Goal: Information Seeking & Learning: Check status

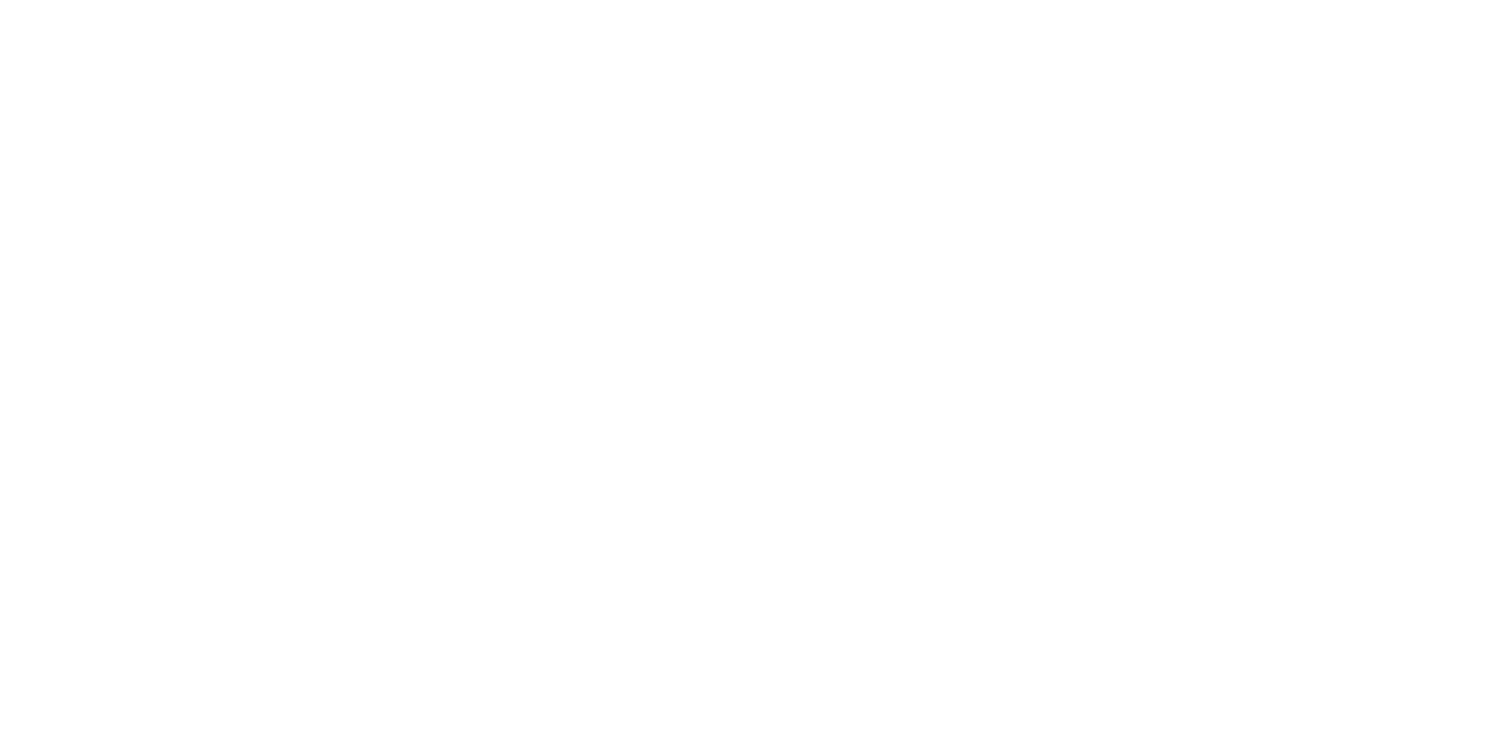
click at [626, 277] on div at bounding box center [747, 373] width 1495 height 746
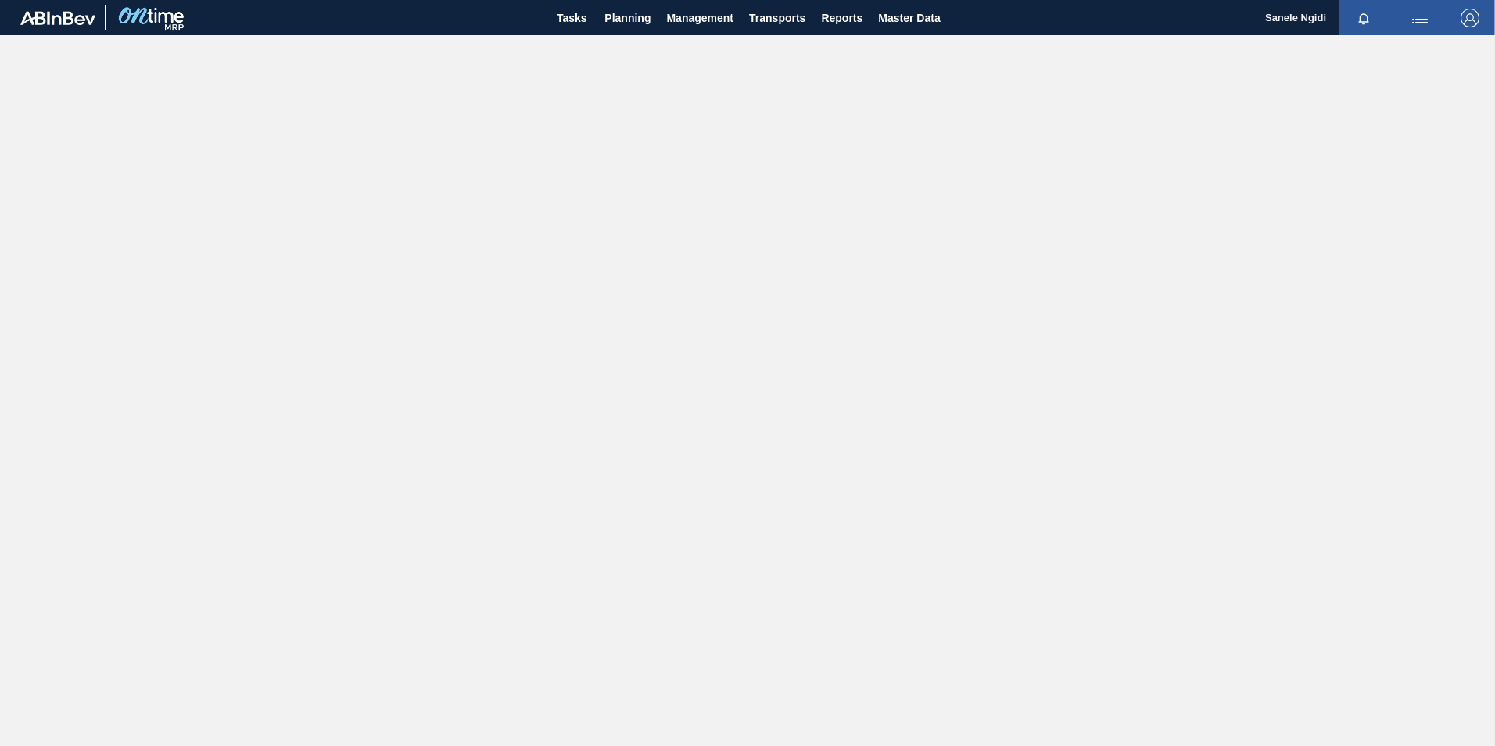
click at [642, 296] on main "Tasks Planning Management Transports Reports Master Data Sanele Ngidi Mark all …" at bounding box center [747, 373] width 1495 height 746
click at [465, 234] on main "Tasks Planning Management Transports Reports Master Data Sanele Ngidi Mark all …" at bounding box center [747, 373] width 1495 height 746
click at [630, 17] on span "Planning" at bounding box center [627, 18] width 46 height 19
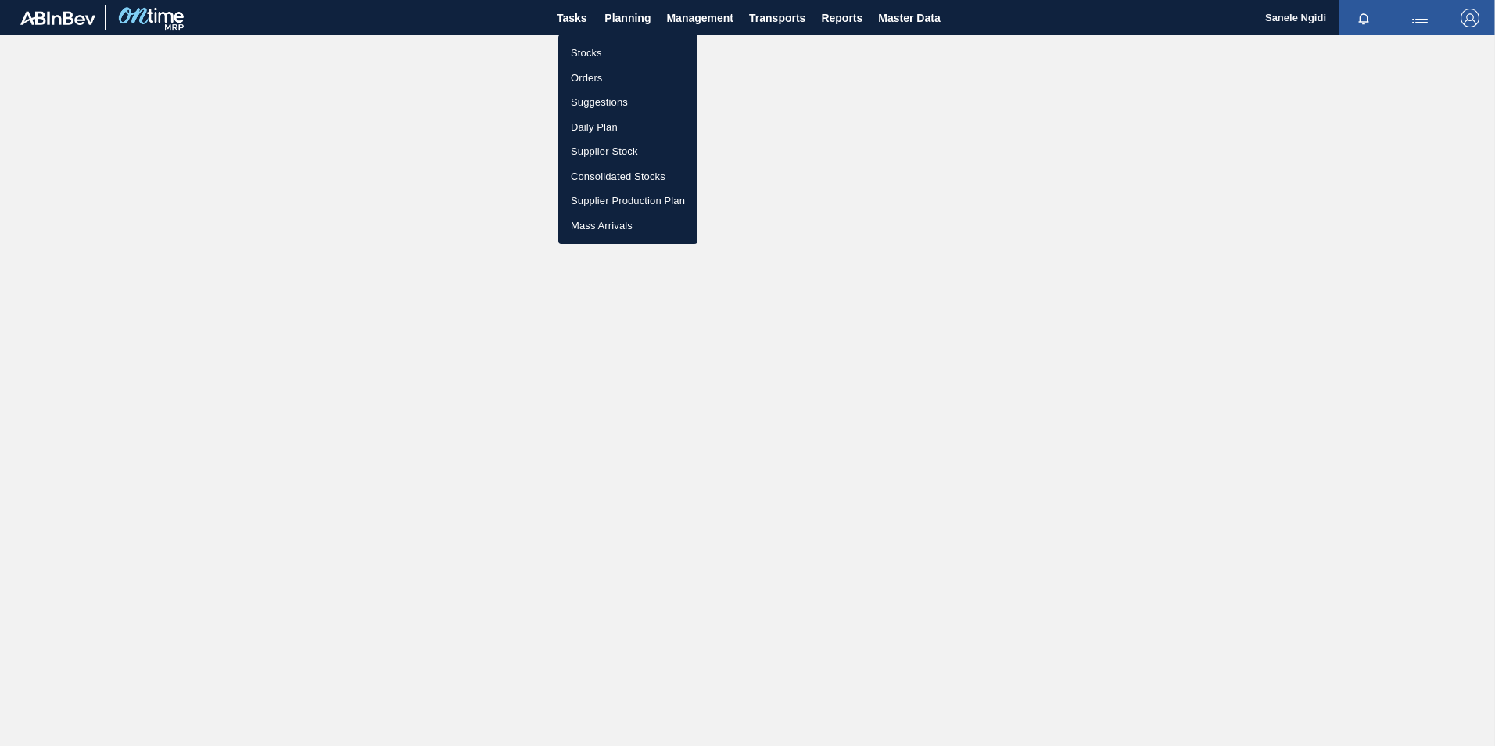
click at [633, 12] on div at bounding box center [747, 373] width 1495 height 746
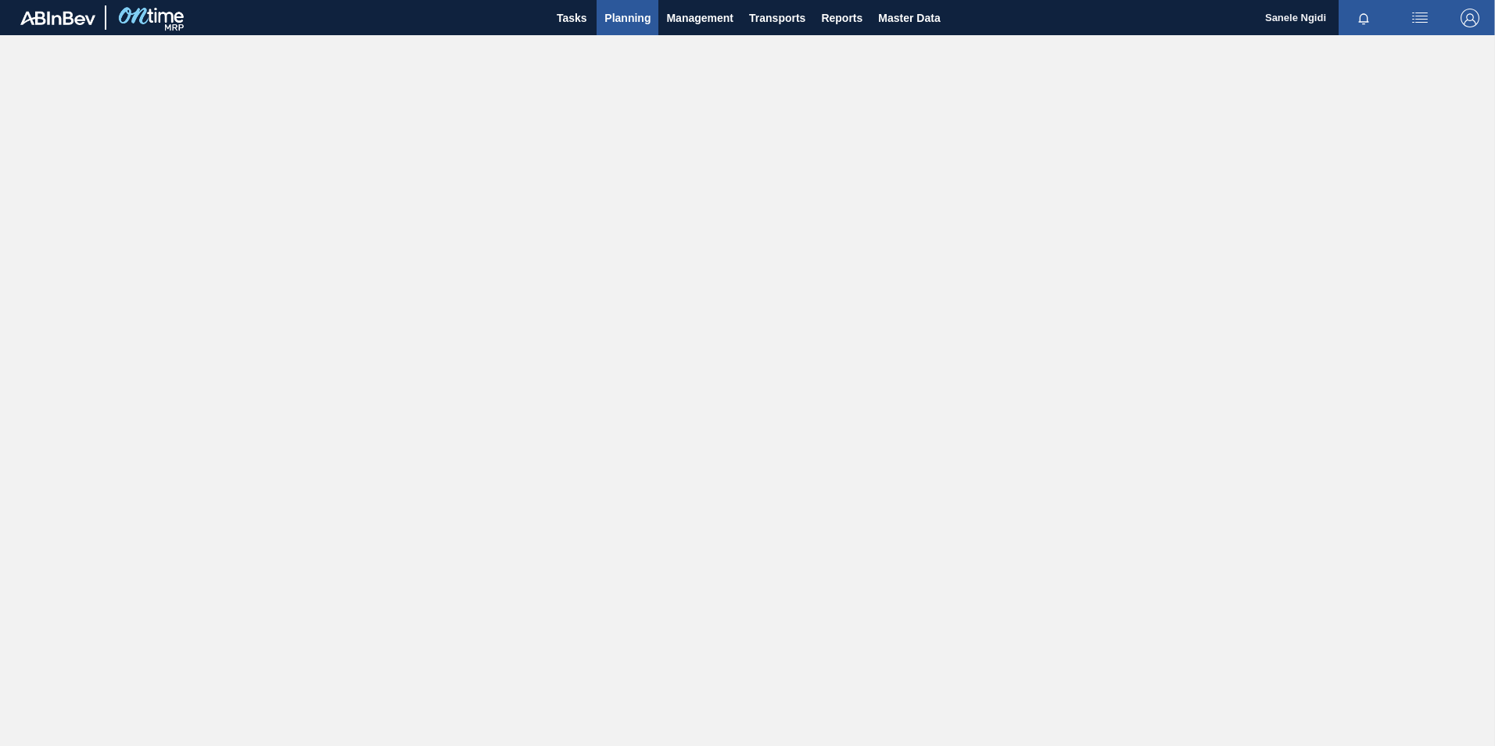
click at [631, 19] on span "Planning" at bounding box center [627, 18] width 46 height 19
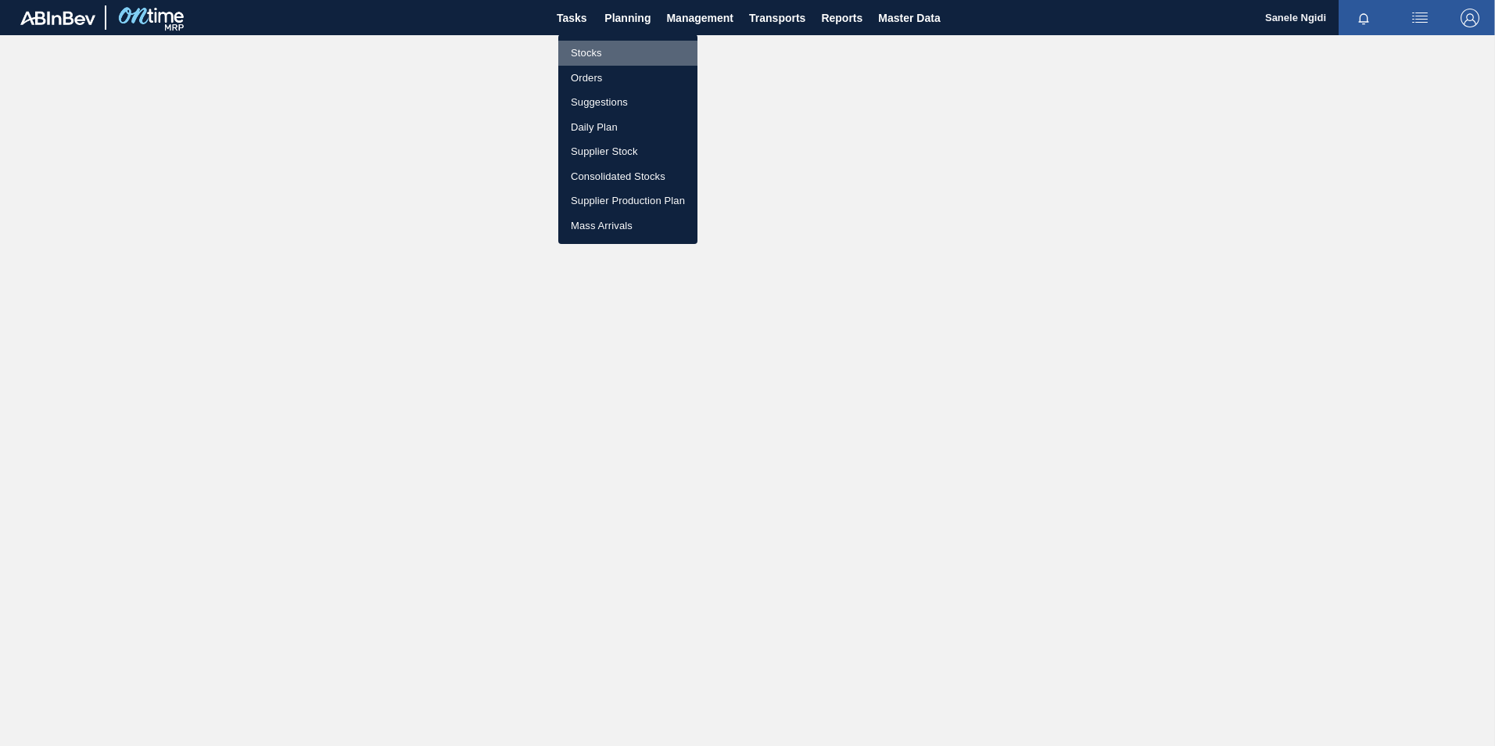
click at [588, 50] on li "Stocks" at bounding box center [627, 53] width 139 height 25
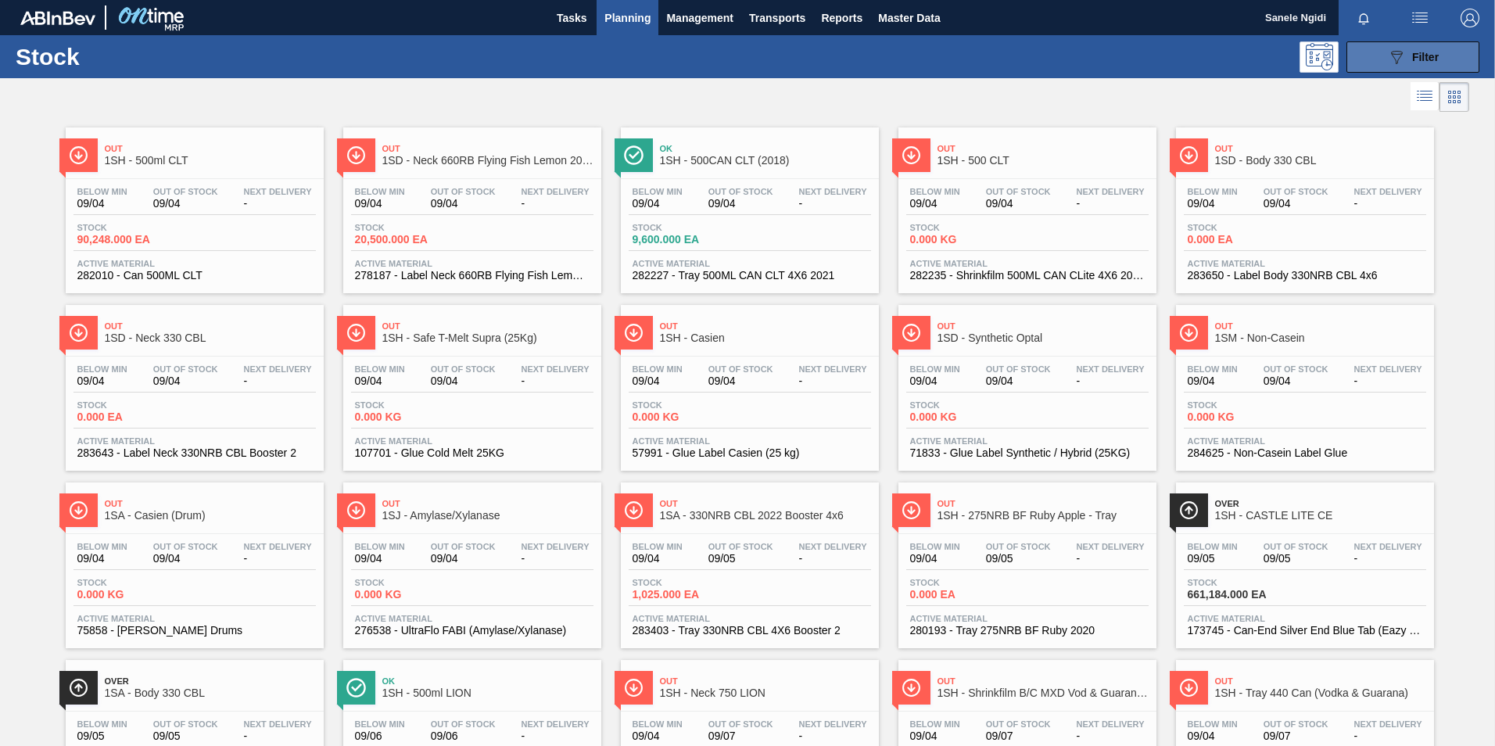
click at [1418, 60] on span "Filter" at bounding box center [1425, 57] width 27 height 13
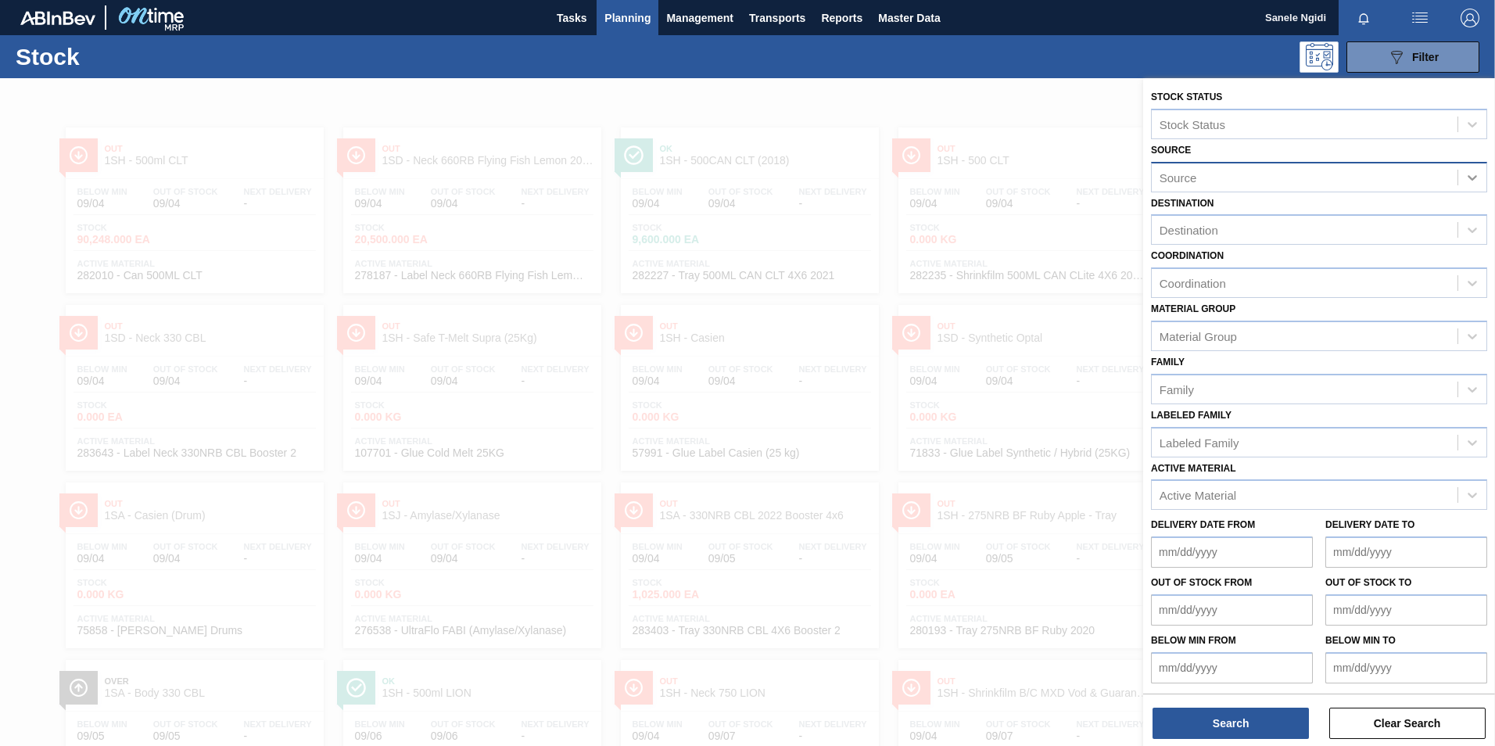
click at [1472, 176] on icon at bounding box center [1472, 178] width 16 height 16
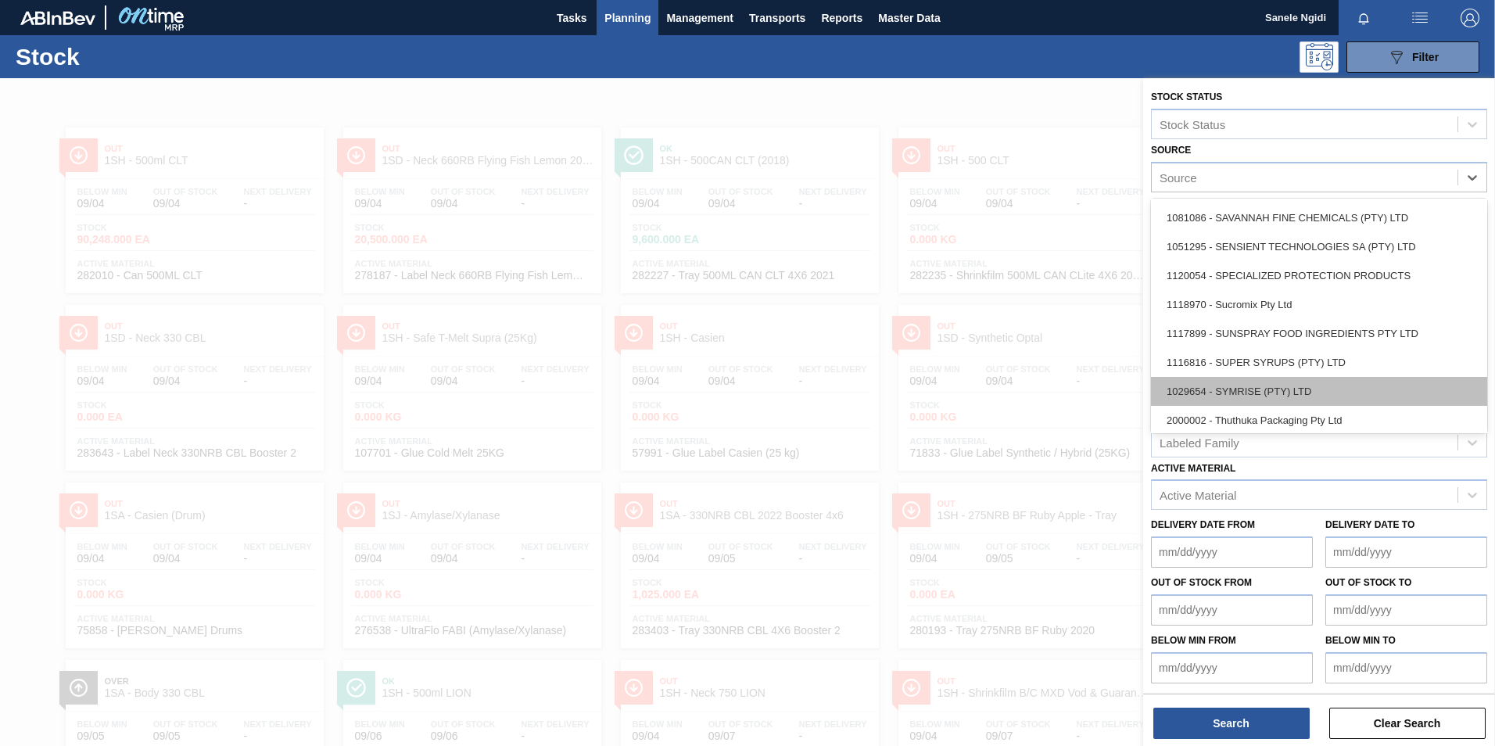
scroll to position [1876, 0]
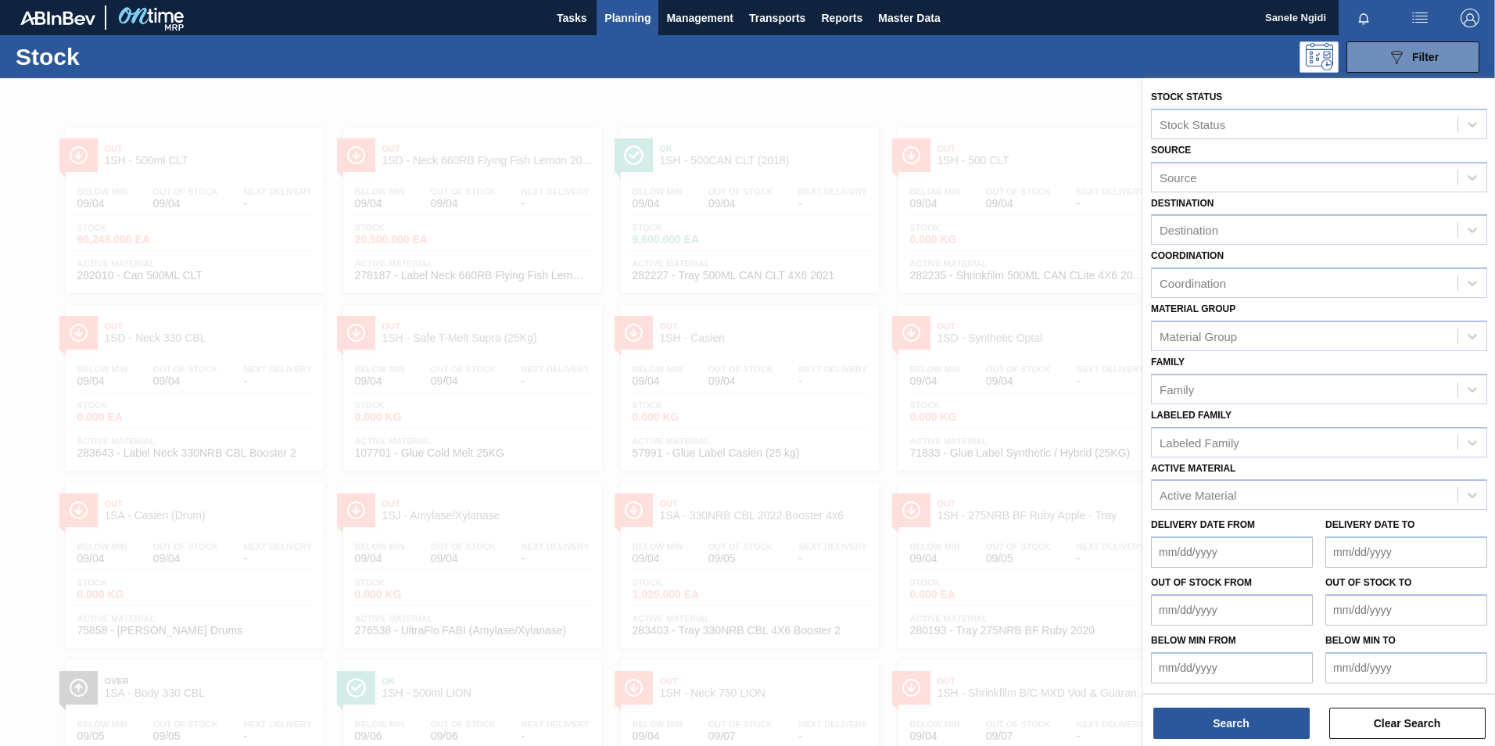
click at [772, 122] on div at bounding box center [747, 451] width 1495 height 746
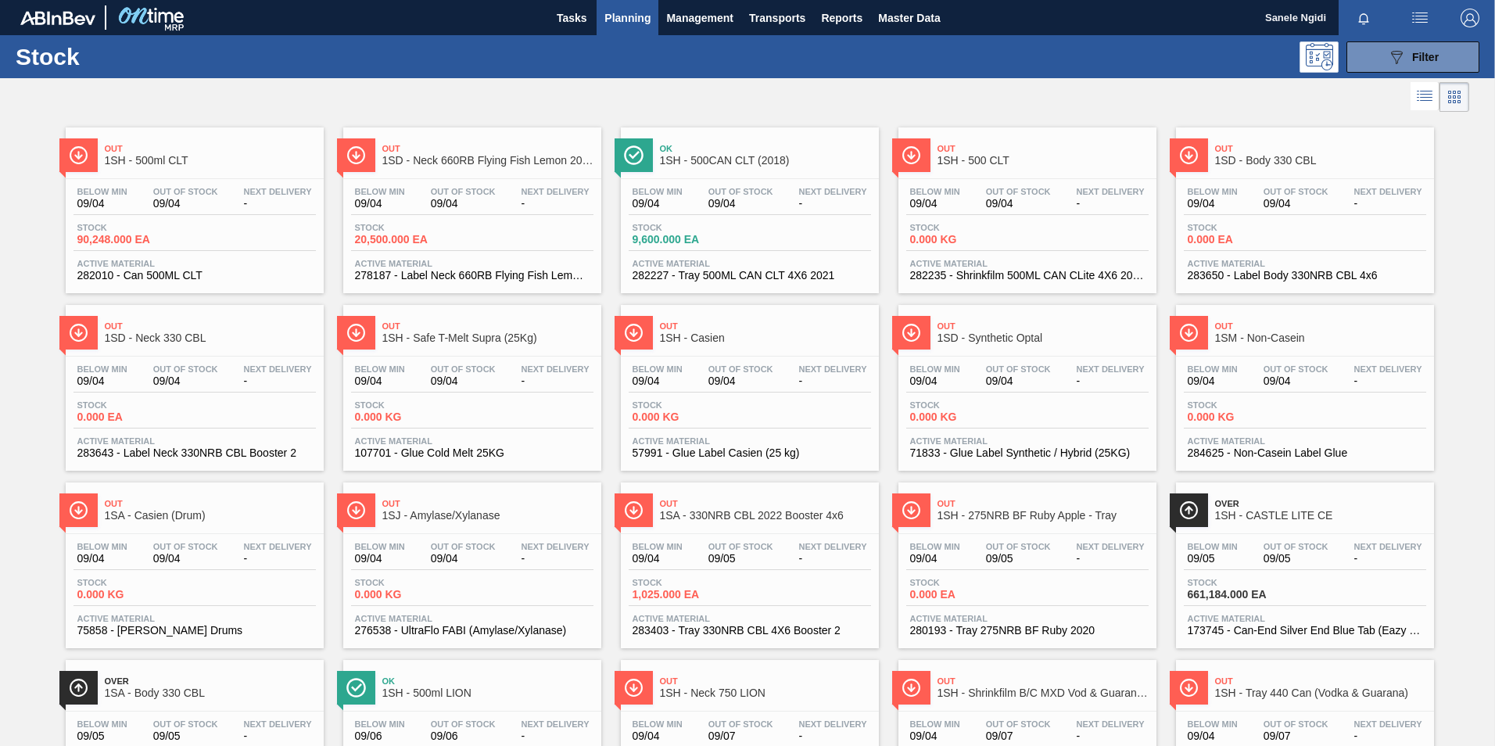
click at [748, 197] on div "Out Of Stock 09/04" at bounding box center [740, 198] width 73 height 23
